Goal: Navigation & Orientation: Find specific page/section

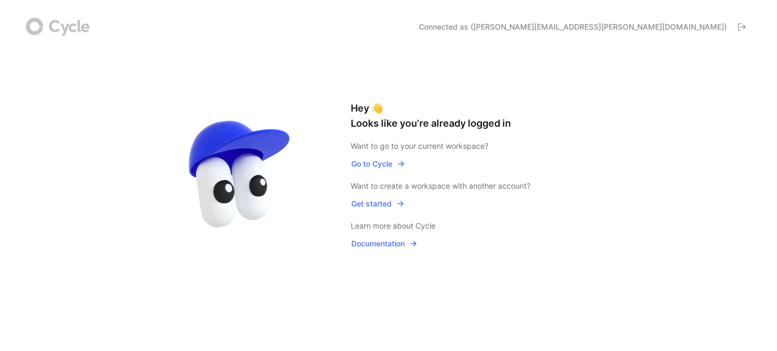
click at [375, 162] on span "Go to Cycle" at bounding box center [378, 164] width 54 height 13
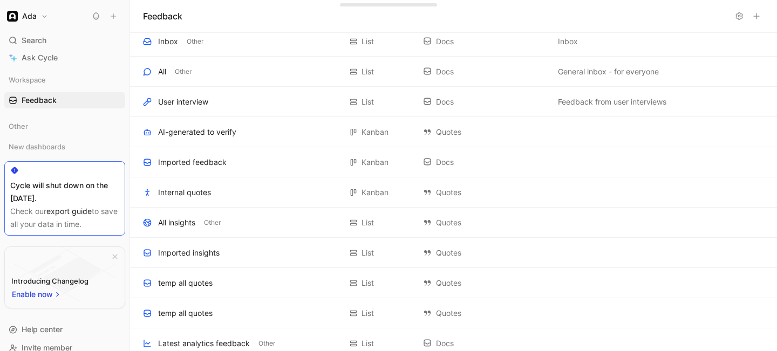
scroll to position [307, 0]
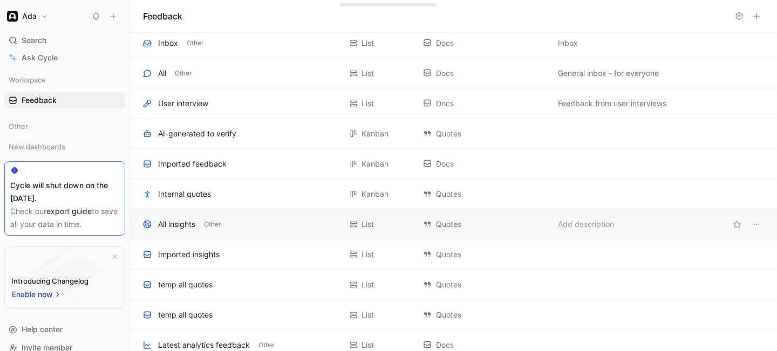
click at [236, 225] on div "All insights Other" at bounding box center [242, 224] width 198 height 13
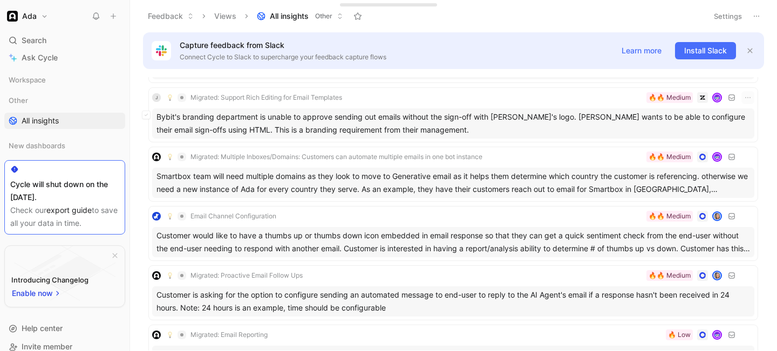
scroll to position [4204, 0]
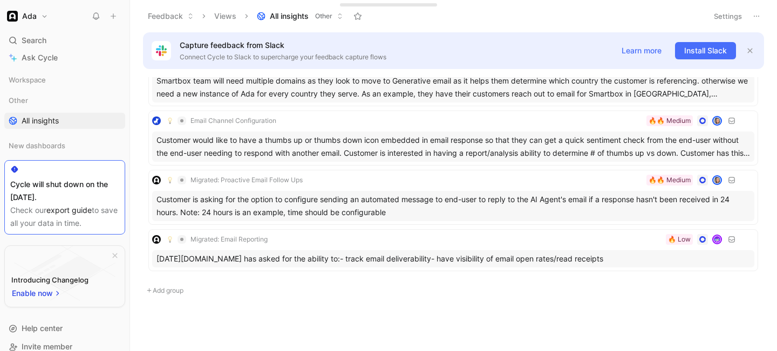
click at [172, 18] on button "Feedback" at bounding box center [171, 16] width 56 height 16
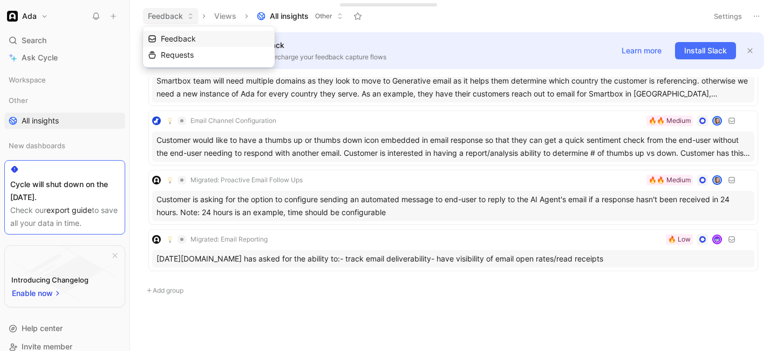
click at [199, 38] on div "Feedback" at bounding box center [215, 38] width 109 height 13
